Goal: Information Seeking & Learning: Learn about a topic

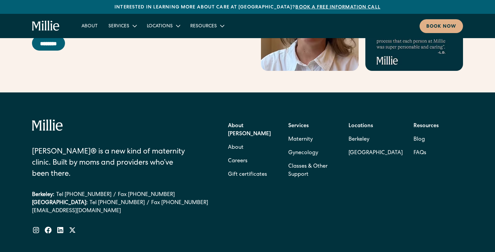
scroll to position [2731, 0]
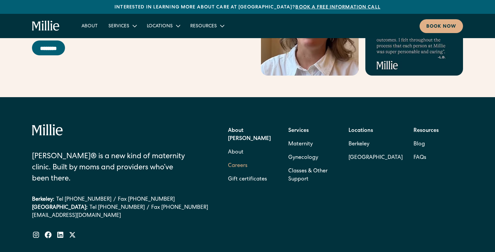
click at [241, 159] on link "Careers" at bounding box center [238, 165] width 20 height 13
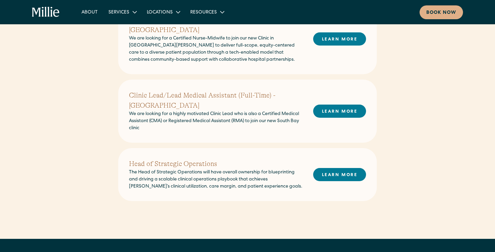
scroll to position [264, 0]
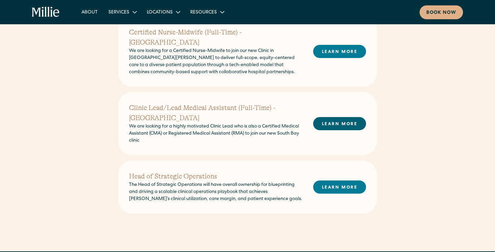
click at [348, 117] on link "LEARN MORE" at bounding box center [339, 123] width 53 height 13
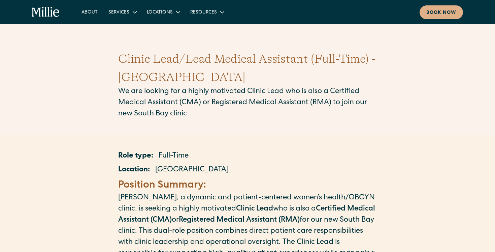
click at [214, 58] on h1 "Clinic Lead/Lead Medical Assistant (Full-Time) - [GEOGRAPHIC_DATA]" at bounding box center [247, 68] width 259 height 36
click at [190, 85] on h1 "Clinic Lead/Lead Medical Assistant (Full-Time) - South Bay" at bounding box center [247, 68] width 259 height 36
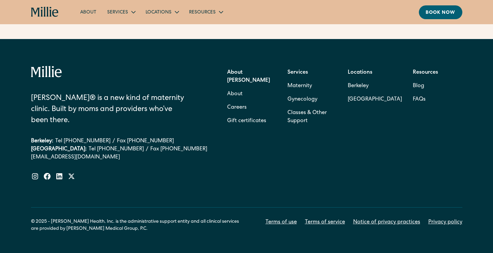
scroll to position [1682, 0]
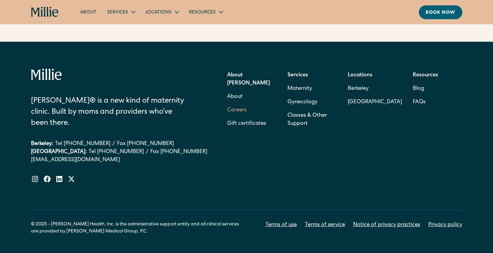
click at [240, 104] on link "Careers" at bounding box center [237, 110] width 20 height 13
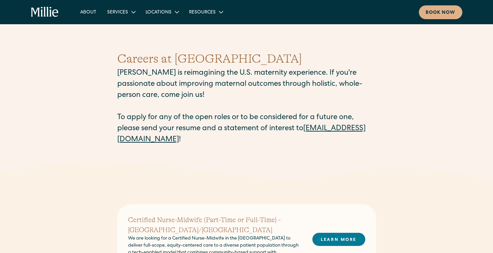
scroll to position [6, 0]
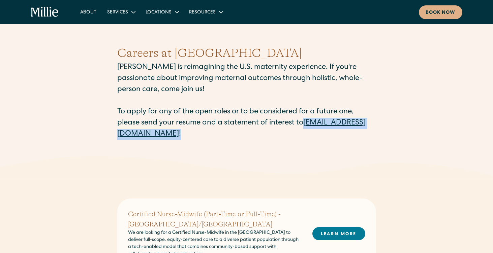
drag, startPoint x: 109, startPoint y: 137, endPoint x: 213, endPoint y: 143, distance: 103.8
click at [213, 143] on div "Careers at Millie Millie is reimagining the U.S. maternity experience. If you'r…" at bounding box center [246, 92] width 493 height 128
click at [221, 143] on div "Careers at Millie Millie is reimagining the U.S. maternity experience. If you'r…" at bounding box center [246, 92] width 259 height 128
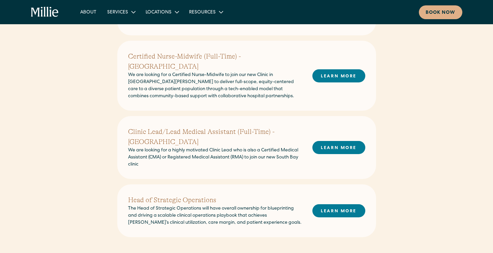
scroll to position [233, 0]
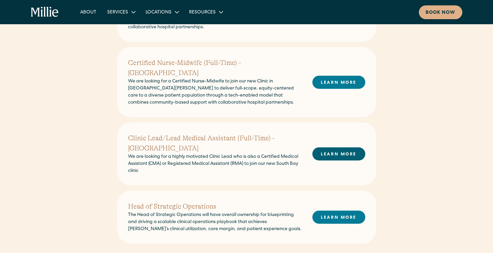
click at [333, 147] on link "LEARN MORE" at bounding box center [338, 153] width 53 height 13
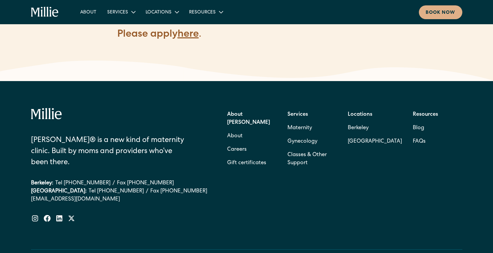
scroll to position [776, 0]
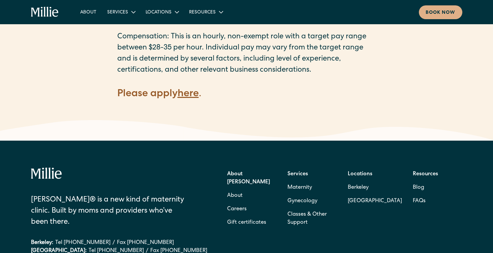
click at [188, 99] on strong "here" at bounding box center [187, 94] width 21 height 10
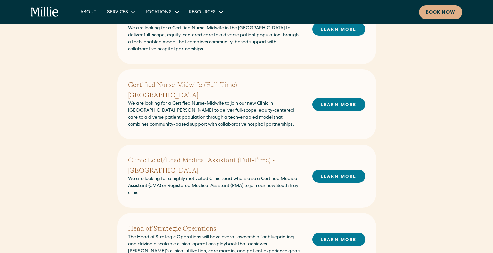
scroll to position [210, 0]
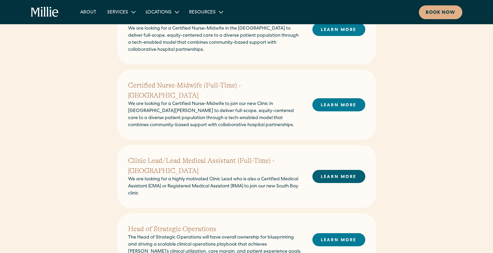
click at [343, 170] on link "LEARN MORE" at bounding box center [338, 176] width 53 height 13
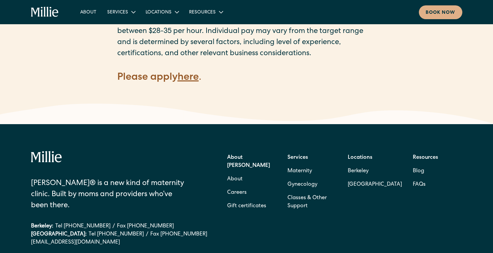
scroll to position [791, 0]
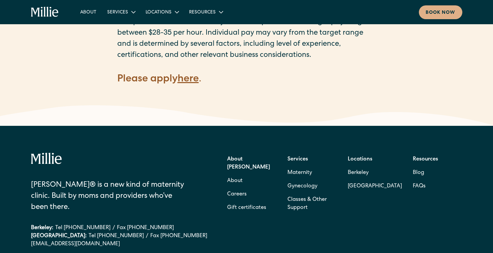
click at [191, 85] on strong "here" at bounding box center [187, 79] width 21 height 10
